Goal: Check status: Check status

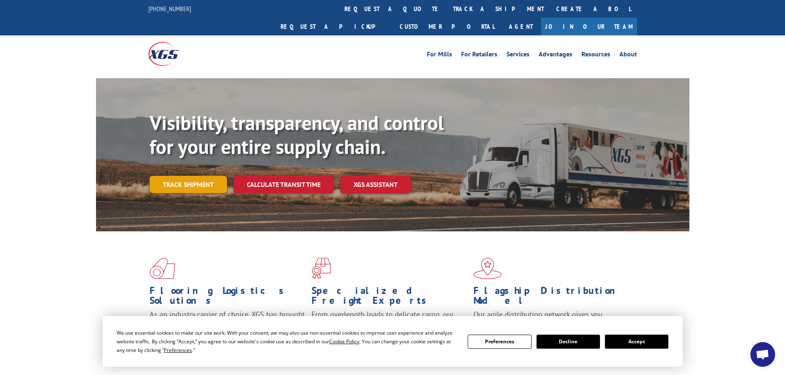
click at [202, 176] on link "Track shipment" at bounding box center [188, 184] width 77 height 17
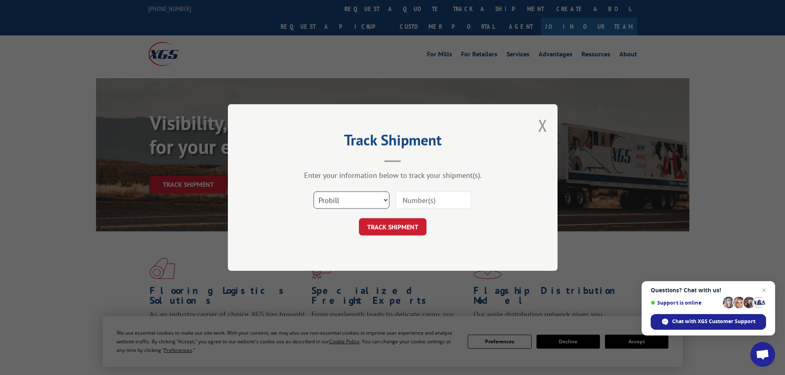
click at [385, 200] on select "Select category... Probill BOL PO" at bounding box center [351, 200] width 76 height 17
select select "po"
click at [313, 192] on select "Select category... Probill BOL PO" at bounding box center [351, 200] width 76 height 17
click at [408, 200] on input at bounding box center [433, 200] width 76 height 17
paste input "14533011"
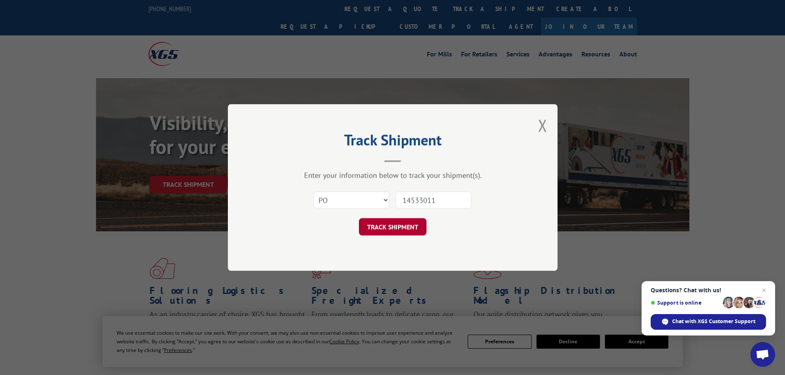
type input "14533011"
click at [388, 229] on button "TRACK SHIPMENT" at bounding box center [393, 226] width 68 height 17
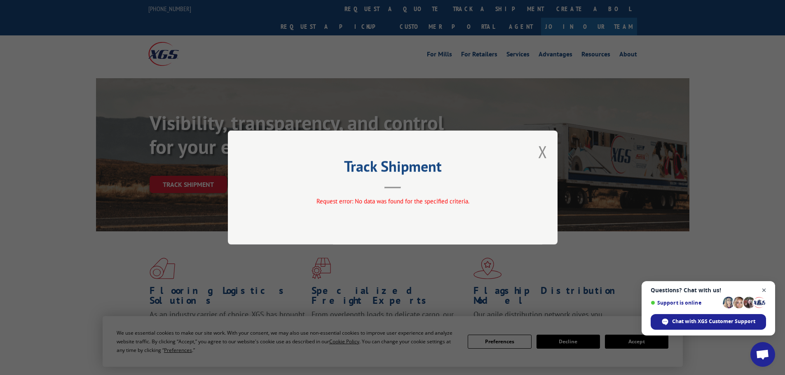
click at [764, 290] on span "Close chat" at bounding box center [764, 290] width 10 height 10
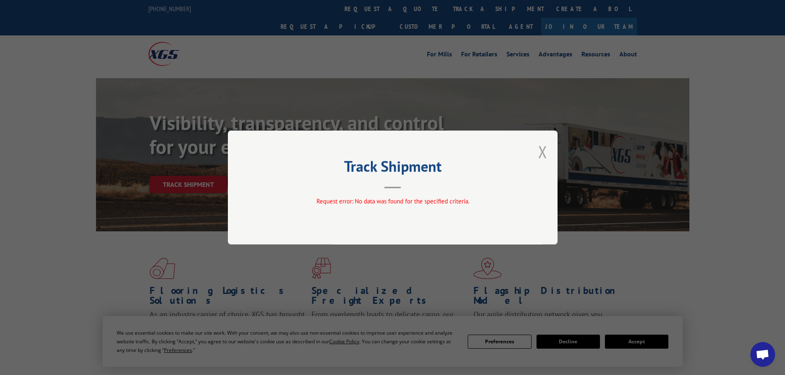
click at [541, 155] on button "Close modal" at bounding box center [542, 152] width 9 height 22
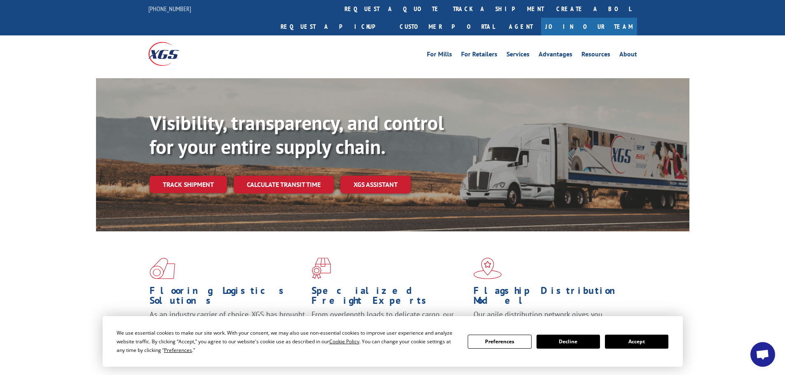
click at [649, 341] on button "Accept" at bounding box center [636, 342] width 63 height 14
